Goal: Navigation & Orientation: Go to known website

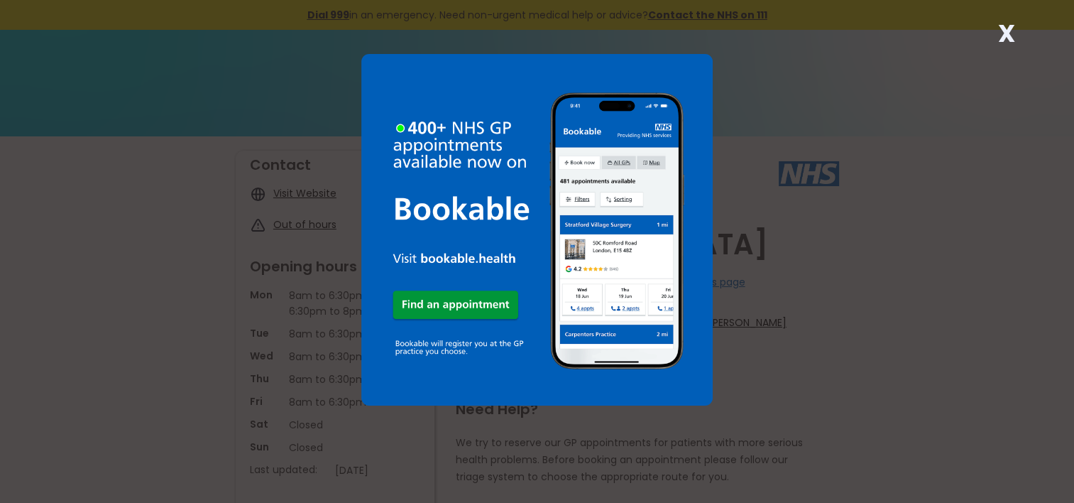
click at [1007, 28] on strong "X" at bounding box center [1006, 33] width 17 height 34
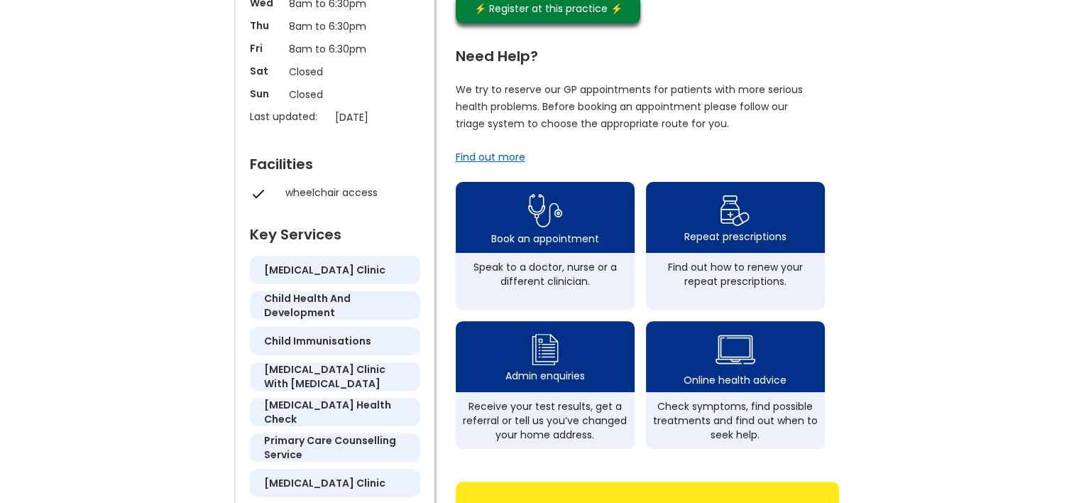
scroll to position [355, 0]
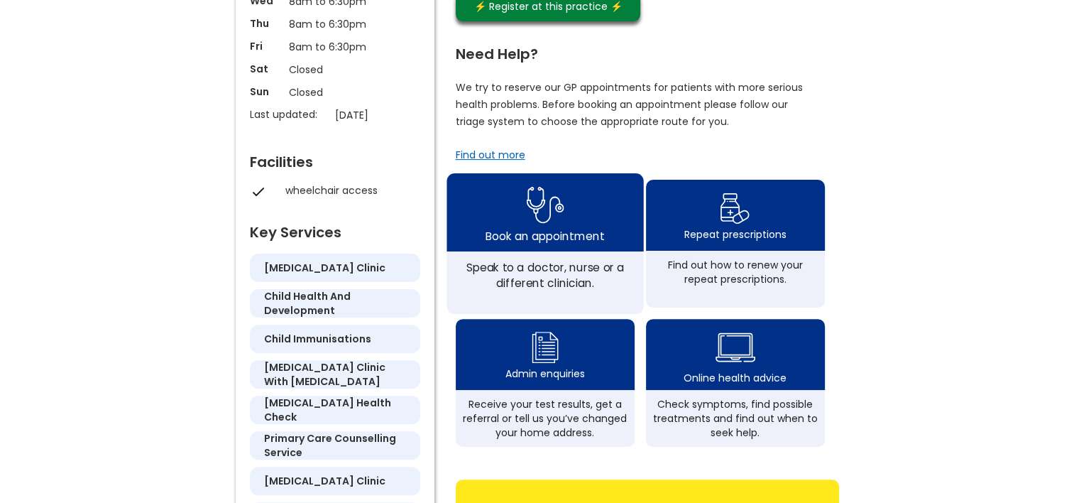
click at [542, 195] on img at bounding box center [545, 205] width 38 height 46
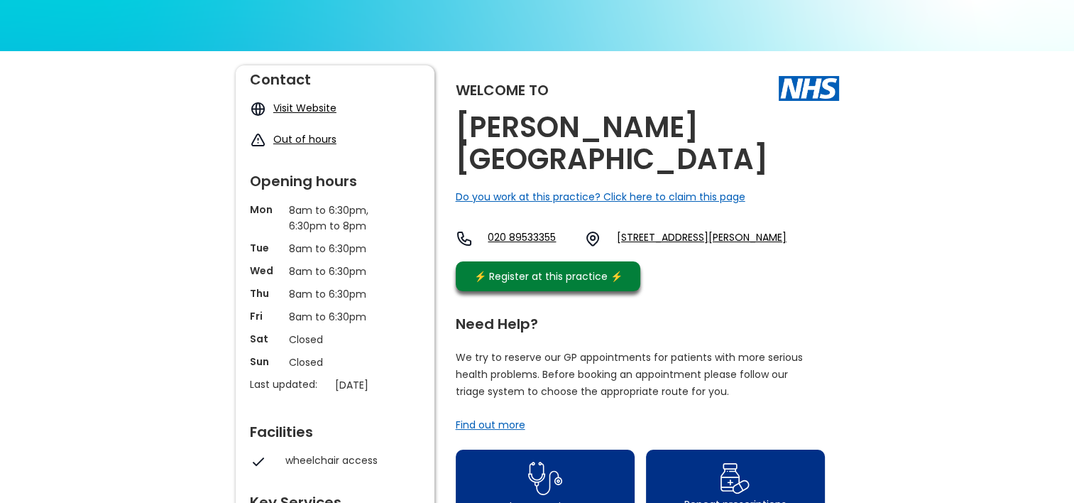
scroll to position [0, 0]
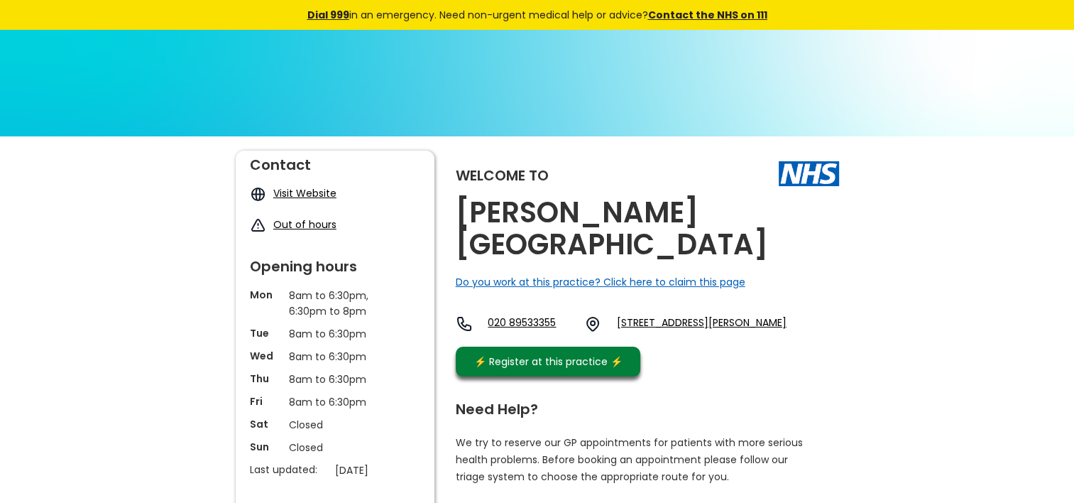
click at [283, 190] on link "Visit Website" at bounding box center [304, 193] width 63 height 14
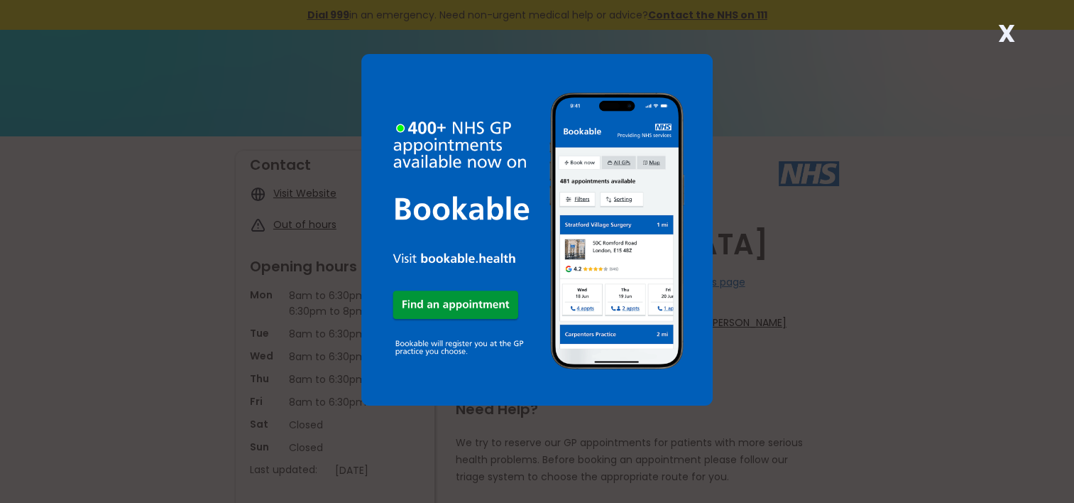
click at [1010, 37] on strong "X" at bounding box center [1006, 33] width 17 height 34
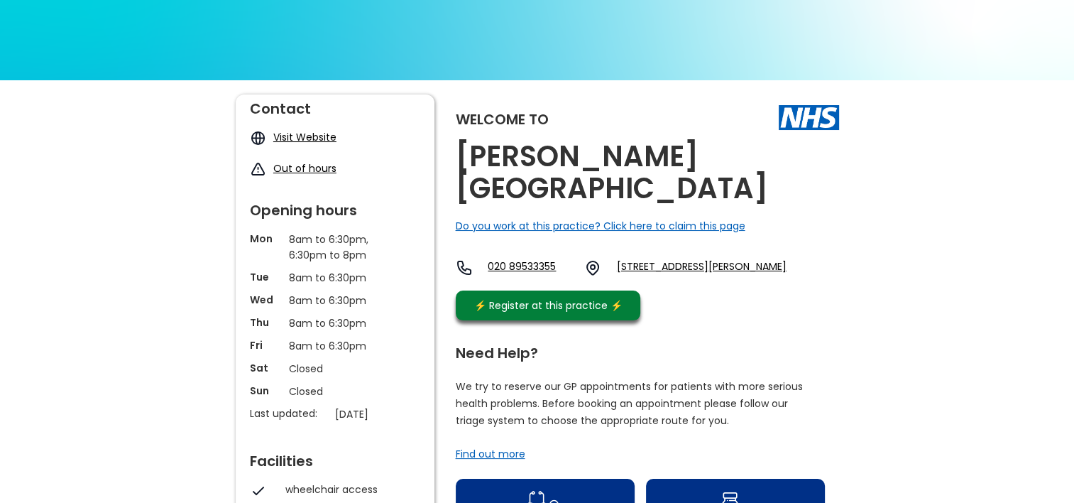
scroll to position [142, 0]
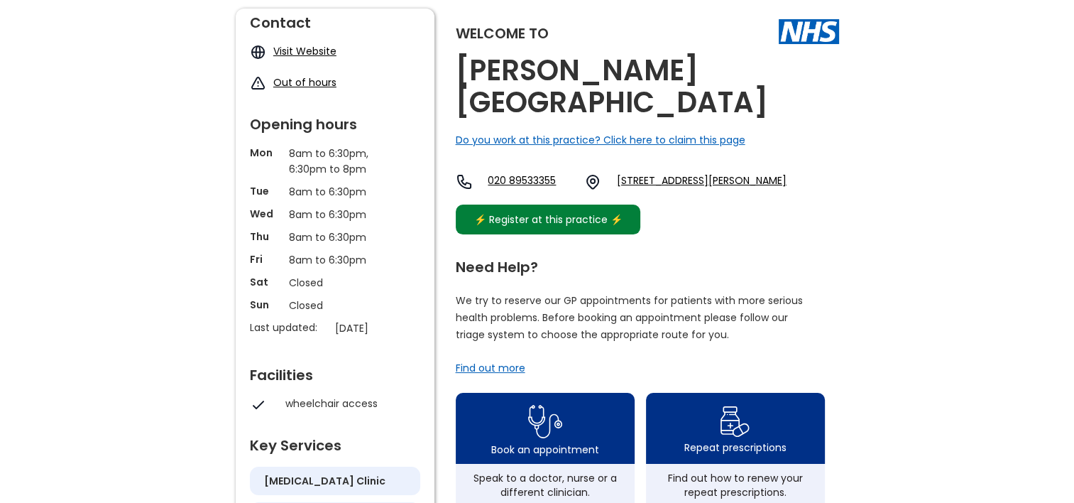
click at [578, 212] on div "⚡️ Register at this practice ⚡️" at bounding box center [548, 220] width 163 height 16
click at [296, 51] on link "Visit Website" at bounding box center [304, 51] width 63 height 14
